Goal: Information Seeking & Learning: Learn about a topic

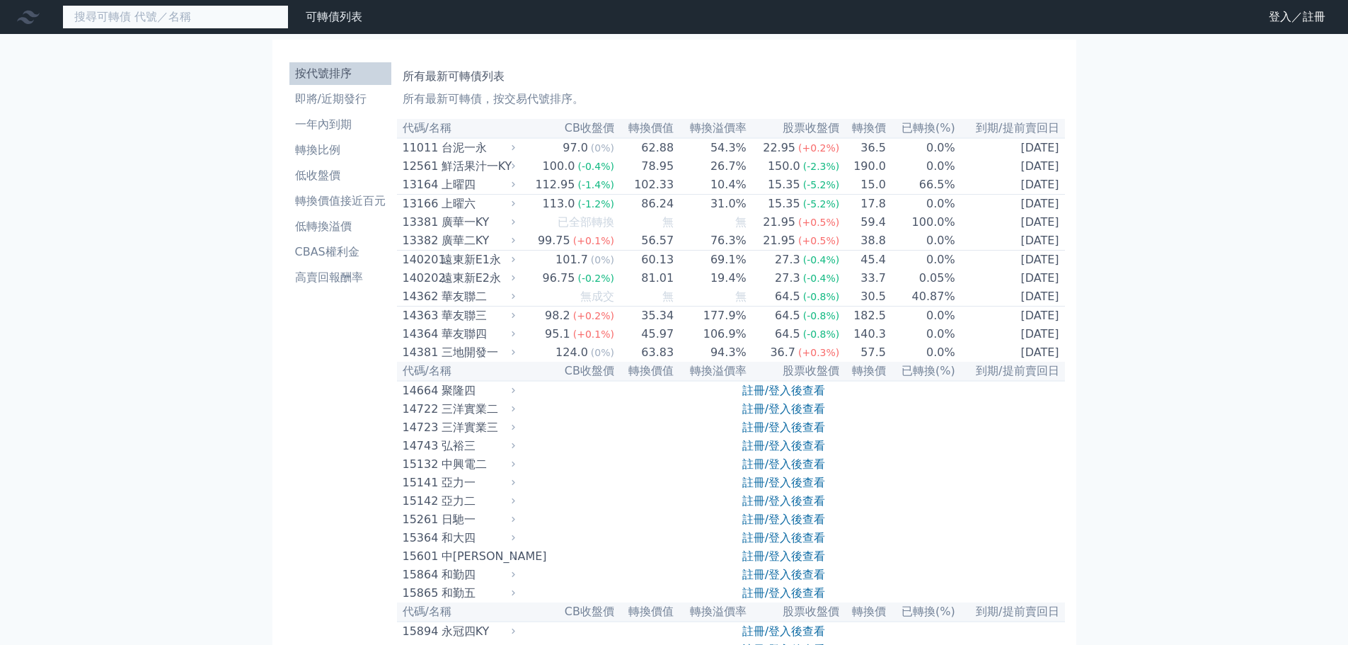
click at [247, 21] on input at bounding box center [175, 17] width 226 height 24
type input "8"
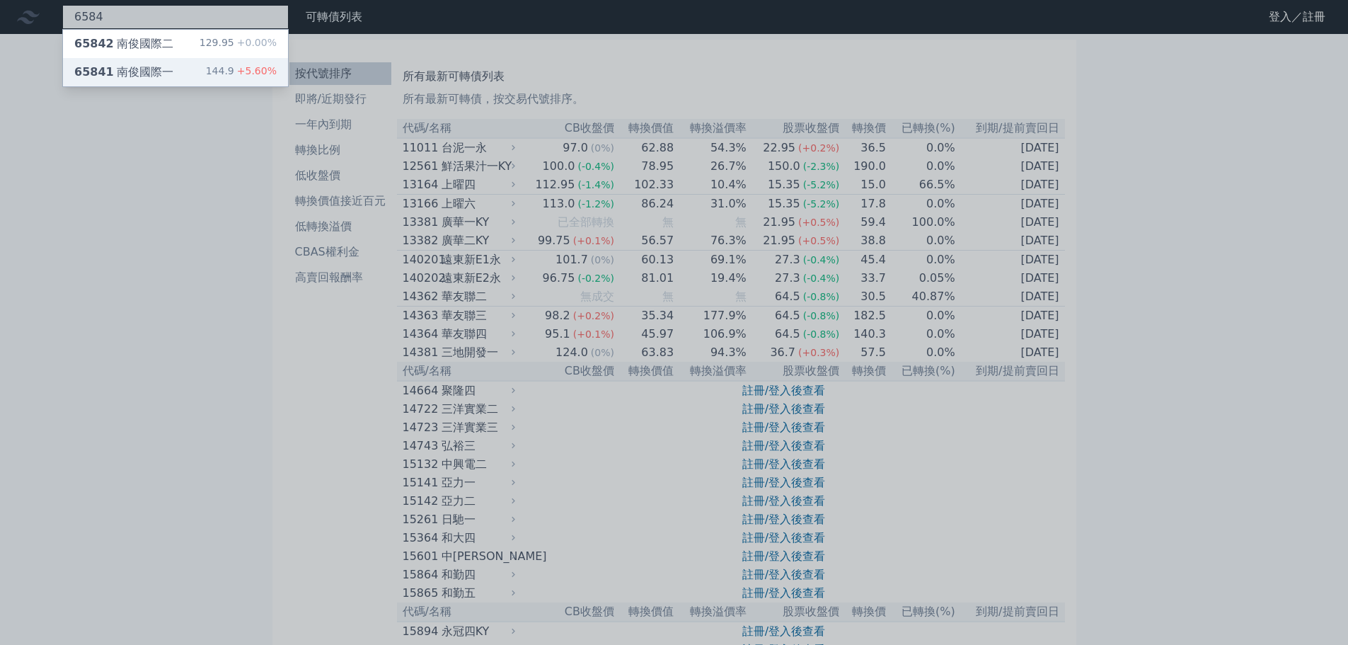
type input "6584"
click at [209, 79] on div "65841 南俊國際一 144.9 +5.60%" at bounding box center [175, 72] width 225 height 28
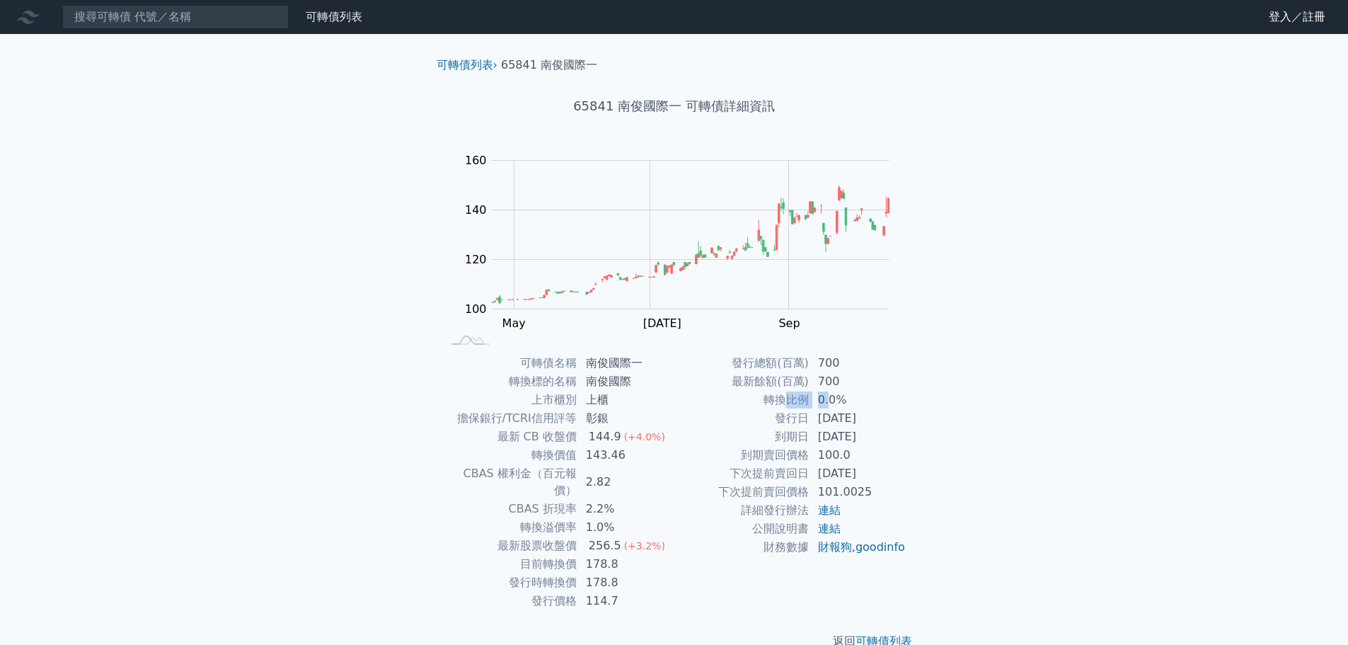
drag, startPoint x: 811, startPoint y: 401, endPoint x: 832, endPoint y: 400, distance: 21.2
click at [829, 401] on tr "轉換比例 0.0%" at bounding box center [790, 400] width 232 height 18
drag, startPoint x: 836, startPoint y: 386, endPoint x: 799, endPoint y: 386, distance: 37.5
click at [804, 386] on tr "最新餘額(百萬) 700" at bounding box center [790, 381] width 232 height 18
drag, startPoint x: 840, startPoint y: 410, endPoint x: 818, endPoint y: 411, distance: 21.9
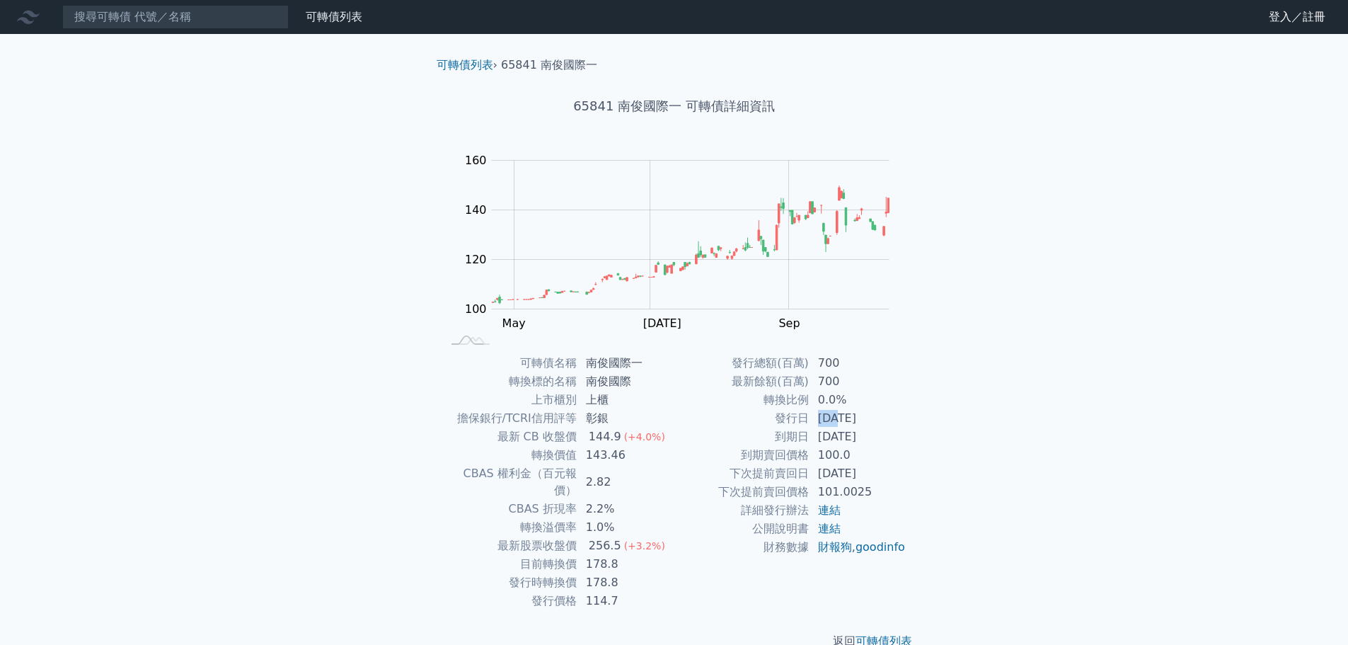
click at [818, 411] on td "[DATE]" at bounding box center [857, 418] width 97 height 18
drag, startPoint x: 829, startPoint y: 432, endPoint x: 828, endPoint y: 444, distance: 12.0
click at [829, 436] on td "[DATE]" at bounding box center [857, 436] width 97 height 18
drag, startPoint x: 821, startPoint y: 456, endPoint x: 808, endPoint y: 467, distance: 16.6
click at [814, 463] on td "100.0" at bounding box center [857, 455] width 97 height 18
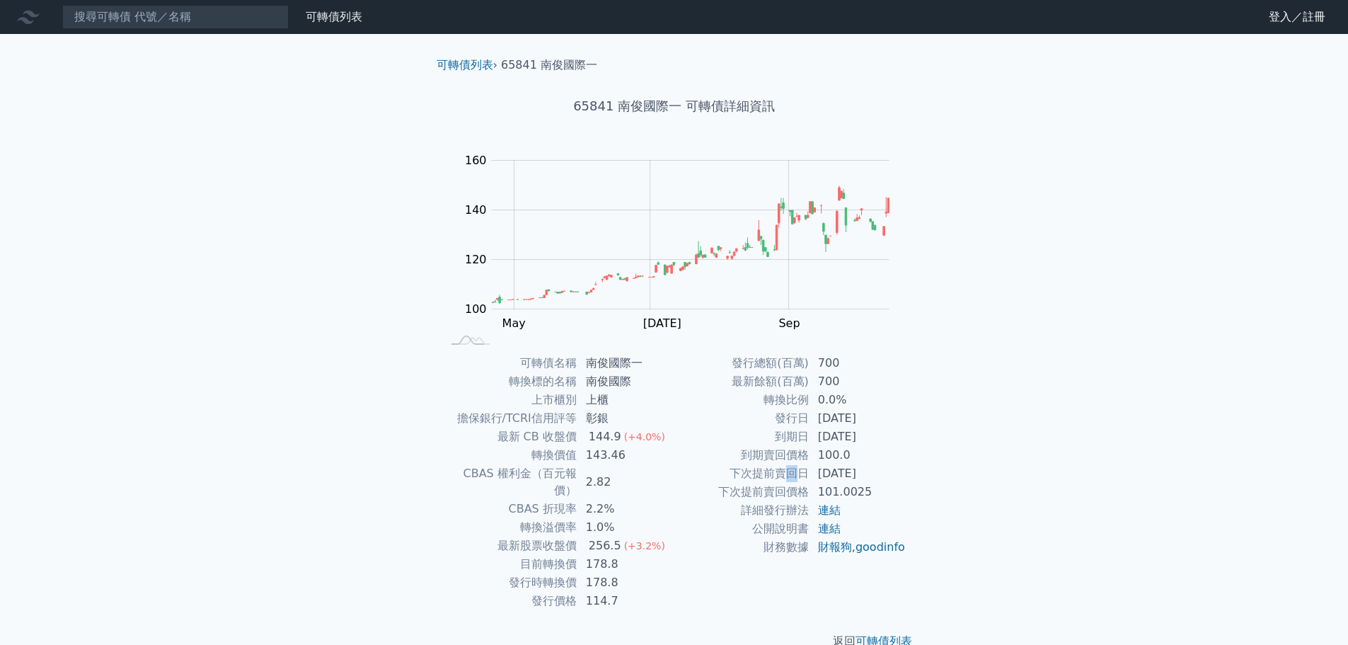
click at [786, 477] on td "下次提前賣回日" at bounding box center [741, 473] width 135 height 18
drag, startPoint x: 756, startPoint y: 492, endPoint x: 741, endPoint y: 497, distance: 15.7
click at [755, 492] on td "下次提前賣回價格" at bounding box center [741, 492] width 135 height 18
drag, startPoint x: 566, startPoint y: 513, endPoint x: 546, endPoint y: 507, distance: 21.5
click at [548, 518] on td "轉換溢價率" at bounding box center [509, 527] width 135 height 18
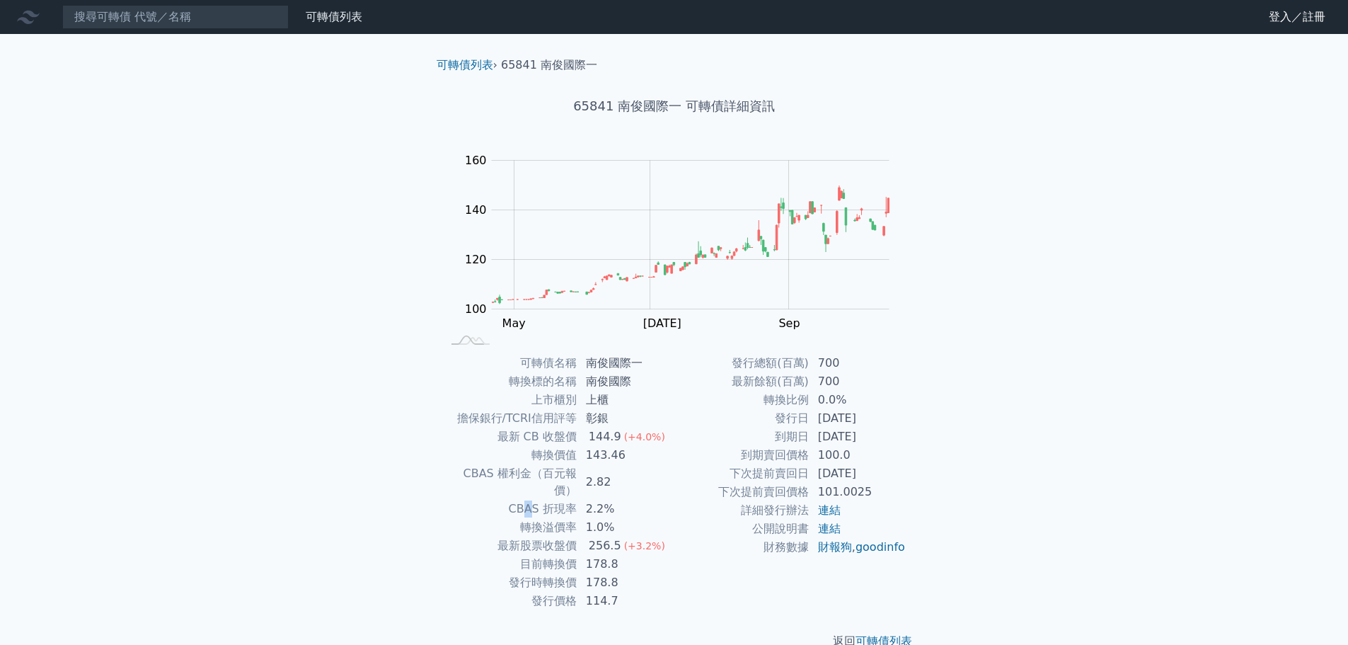
drag, startPoint x: 535, startPoint y: 499, endPoint x: 527, endPoint y: 490, distance: 11.5
click at [528, 500] on td "CBAS 折現率" at bounding box center [509, 509] width 135 height 18
drag, startPoint x: 538, startPoint y: 456, endPoint x: 615, endPoint y: 456, distance: 76.4
click at [615, 456] on tr "轉換價值 143.46" at bounding box center [558, 455] width 232 height 18
